Goal: Task Accomplishment & Management: Complete application form

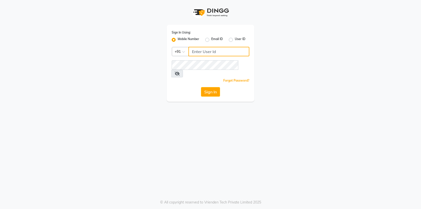
click at [201, 53] on input "Username" at bounding box center [219, 52] width 61 height 10
paste input "7022887484"
type input "7022887484"
click at [211, 87] on button "Sign In" at bounding box center [210, 92] width 19 height 10
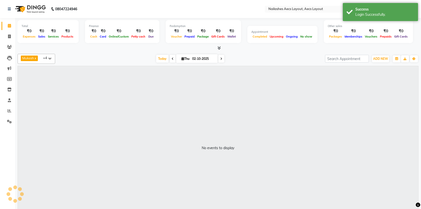
select select "en"
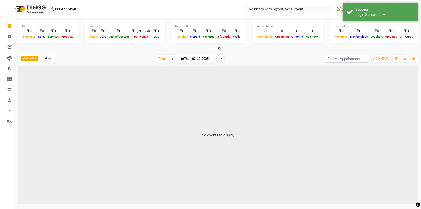
click at [9, 36] on icon at bounding box center [9, 37] width 3 height 4
select select "service"
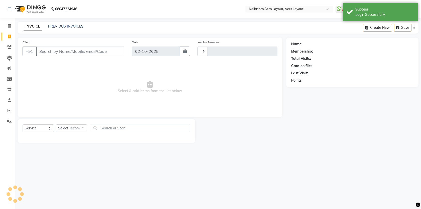
type input "0560"
select select "8467"
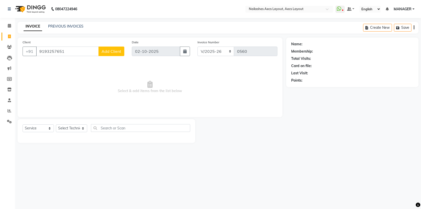
click at [71, 51] on input "9193257651" at bounding box center [67, 52] width 63 height 10
type input "9193257651"
click at [115, 55] on button "Add Client" at bounding box center [112, 52] width 26 height 10
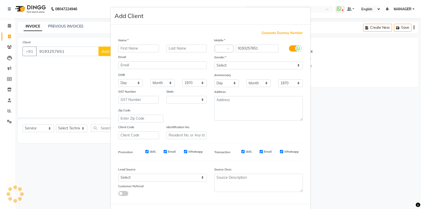
select select "21"
type input "[PERSON_NAME]"
click at [262, 84] on select "Month January February March April May June July August September October Novem…" at bounding box center [258, 83] width 25 height 8
click at [246, 79] on select "Month January February March April May June July August September October Novem…" at bounding box center [258, 83] width 25 height 8
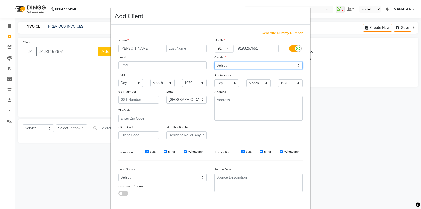
click at [253, 62] on select "Select [DEMOGRAPHIC_DATA] [DEMOGRAPHIC_DATA] Other Prefer Not To Say" at bounding box center [258, 66] width 88 height 8
select select "[DEMOGRAPHIC_DATA]"
click at [214, 62] on select "Select [DEMOGRAPHIC_DATA] [DEMOGRAPHIC_DATA] Other Prefer Not To Say" at bounding box center [258, 66] width 88 height 8
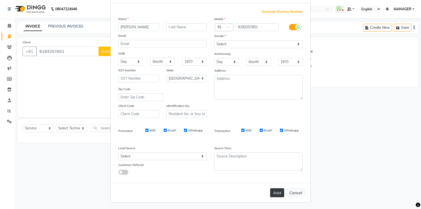
click at [277, 191] on button "Add" at bounding box center [277, 193] width 14 height 9
select select
select select "null"
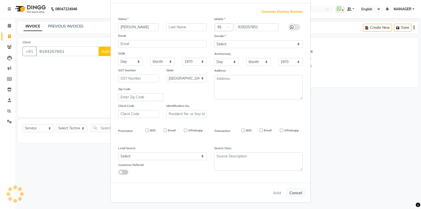
select select
checkbox input "false"
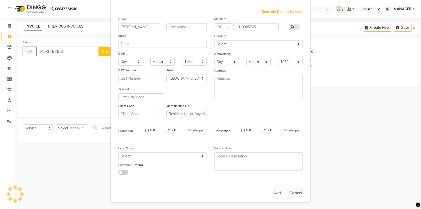
checkbox input "false"
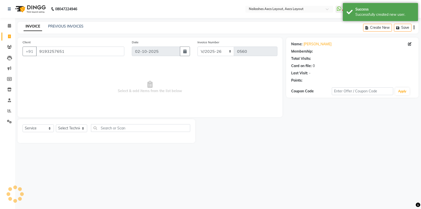
select select "1: Object"
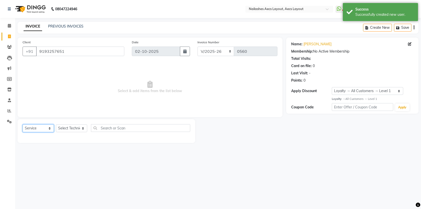
click at [47, 130] on select "Select Service Product Membership Package Voucher Prepaid Gift Card" at bounding box center [38, 129] width 31 height 8
click at [73, 130] on select "Select Technician [PERSON_NAME] MANAGER [PERSON_NAME] owner [PERSON_NAME]" at bounding box center [71, 129] width 31 height 8
select select "86879"
click at [56, 125] on select "Select Technician [PERSON_NAME] MANAGER [PERSON_NAME] owner [PERSON_NAME]" at bounding box center [71, 129] width 31 height 8
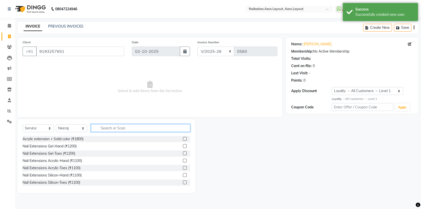
click at [123, 129] on input "text" at bounding box center [140, 128] width 99 height 8
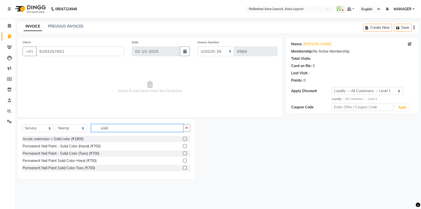
type input "solid"
click at [184, 146] on label at bounding box center [185, 146] width 4 height 4
click at [184, 146] on input "checkbox" at bounding box center [184, 146] width 3 height 3
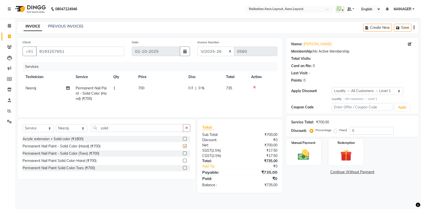
checkbox input "false"
click at [127, 128] on input "solid" at bounding box center [137, 128] width 92 height 8
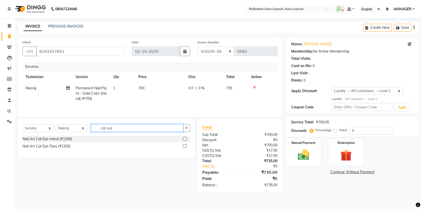
type input "cat eye"
click at [187, 139] on label at bounding box center [185, 139] width 4 height 4
click at [186, 139] on input "checkbox" at bounding box center [184, 139] width 3 height 3
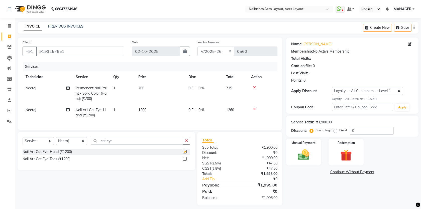
checkbox input "false"
drag, startPoint x: 117, startPoint y: 142, endPoint x: 85, endPoint y: 141, distance: 31.8
click at [85, 141] on div "Select Service Product Membership Package Voucher Prepaid Gift Card Select Tech…" at bounding box center [107, 143] width 168 height 12
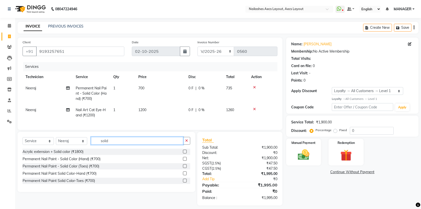
type input "solid"
click at [185, 159] on label at bounding box center [185, 159] width 4 height 4
click at [185, 159] on input "checkbox" at bounding box center [184, 159] width 3 height 3
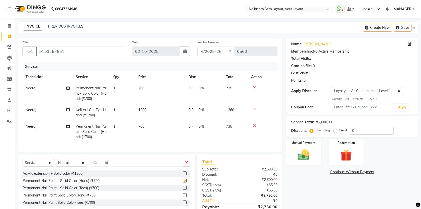
checkbox input "false"
click at [103, 164] on input "solid" at bounding box center [137, 163] width 92 height 8
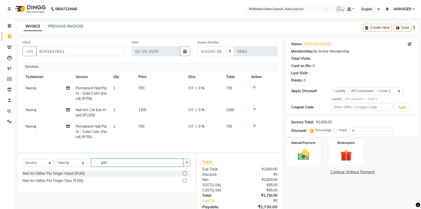
type input "glitt"
click at [184, 174] on label at bounding box center [185, 174] width 4 height 4
click at [184, 174] on input "checkbox" at bounding box center [184, 173] width 3 height 3
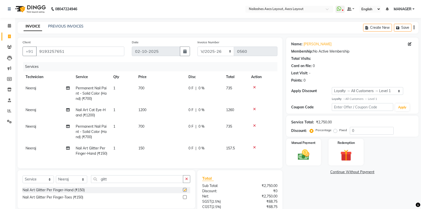
checkbox input "false"
click at [144, 147] on span "150" at bounding box center [141, 148] width 6 height 5
select select "86879"
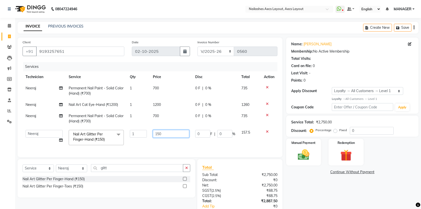
click at [163, 137] on input "150" at bounding box center [171, 134] width 36 height 8
type input "100"
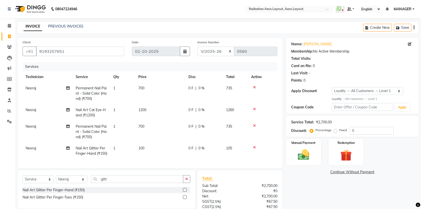
click at [119, 149] on td "1" at bounding box center [122, 151] width 25 height 17
select select "86879"
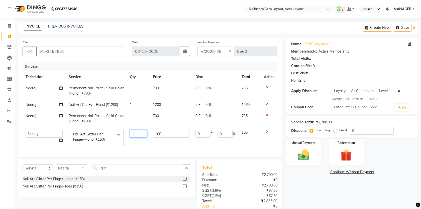
click at [141, 132] on input "1" at bounding box center [138, 134] width 17 height 8
type input "10"
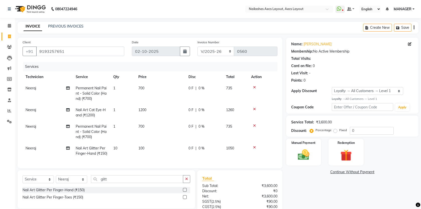
click at [163, 150] on div "Services Technician Service Qty Price Disc Total Action Neeraj Permanent Nail P…" at bounding box center [150, 112] width 255 height 101
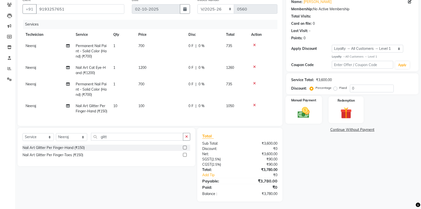
click at [308, 107] on img at bounding box center [304, 113] width 20 height 14
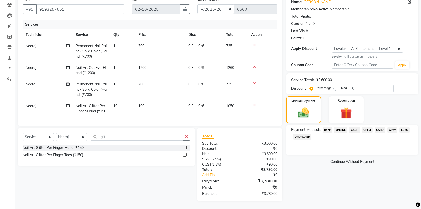
click at [367, 127] on span "UPI M" at bounding box center [367, 130] width 11 height 6
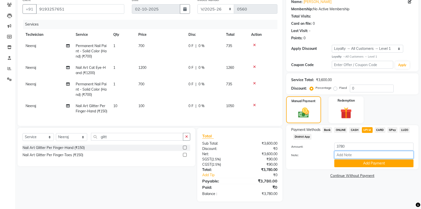
click at [352, 151] on input "Note:" at bounding box center [373, 155] width 79 height 8
type input "N"
click at [358, 160] on button "Add Payment" at bounding box center [373, 164] width 79 height 8
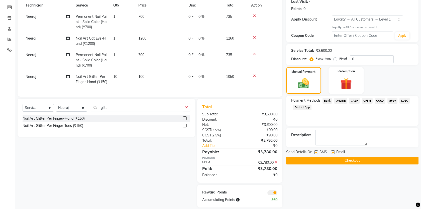
scroll to position [82, 0]
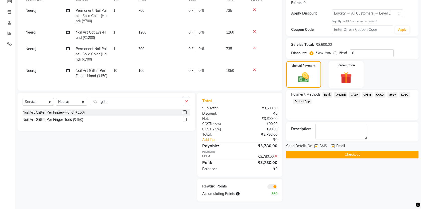
click at [342, 151] on button "Checkout" at bounding box center [352, 155] width 132 height 8
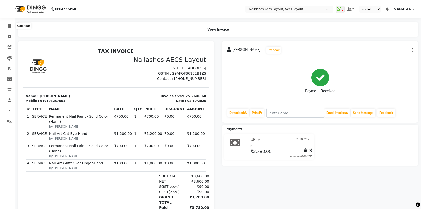
click at [10, 28] on span at bounding box center [9, 26] width 9 height 6
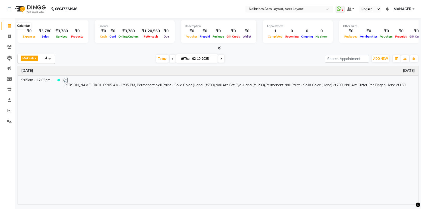
click at [10, 28] on span at bounding box center [9, 26] width 9 height 6
click at [118, 115] on div "Time Event [DATE] 9:05am - 12:05pm [PERSON_NAME], TK01, 09:05 AM-12:05 PM, Perm…" at bounding box center [218, 135] width 401 height 139
click at [9, 36] on icon at bounding box center [9, 37] width 3 height 4
select select "service"
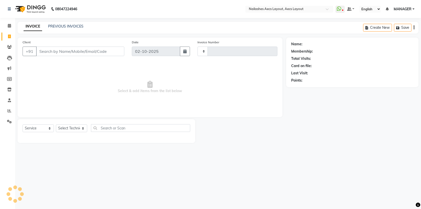
type input "0561"
select select "8467"
click at [11, 20] on div "Calendar Invoice Clients Leads Marketing Members Inventory Staff Reports Settin…" at bounding box center [34, 108] width 68 height 188
click at [8, 25] on icon at bounding box center [9, 26] width 3 height 4
